Goal: Information Seeking & Learning: Check status

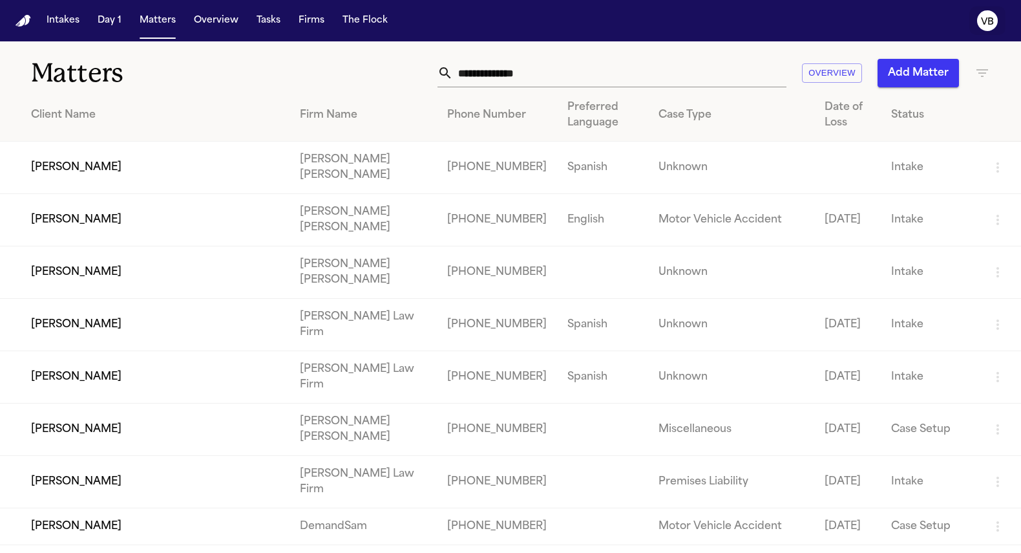
click at [992, 19] on text "VB" at bounding box center [987, 21] width 13 height 9
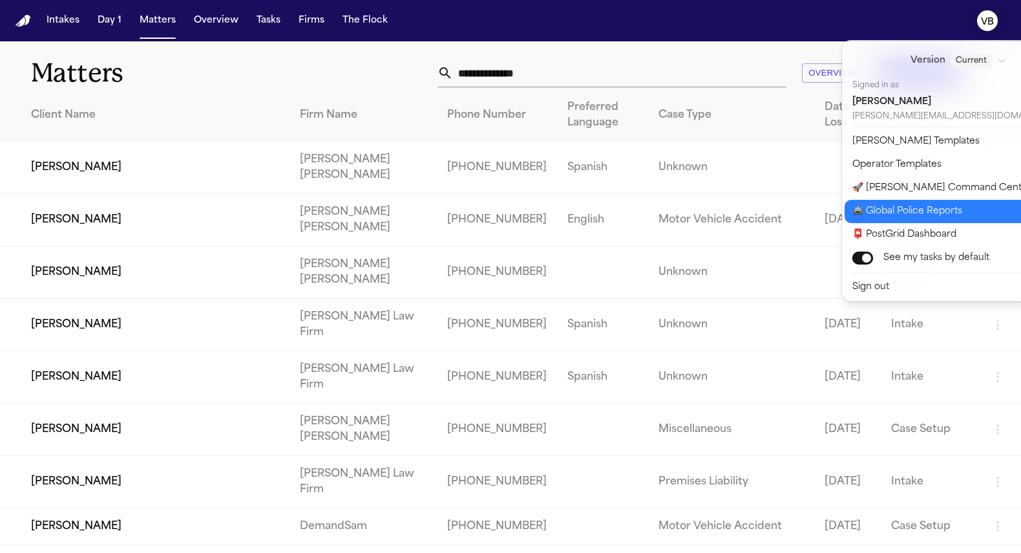
click at [924, 209] on button "🚔 Global Police Reports" at bounding box center [966, 211] width 243 height 23
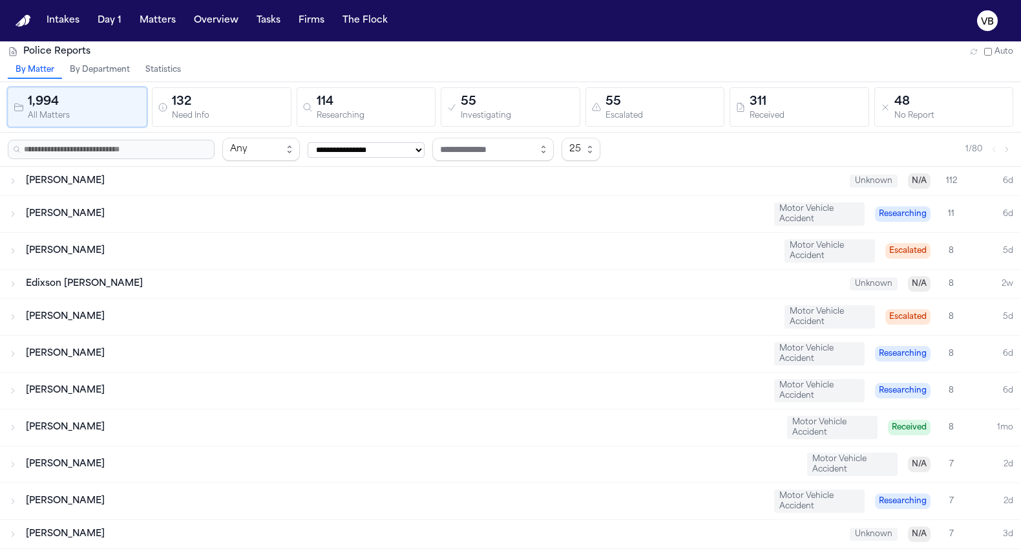
click at [144, 72] on button "Statistics" at bounding box center [163, 70] width 51 height 17
